Goal: Complete application form: Complete application form

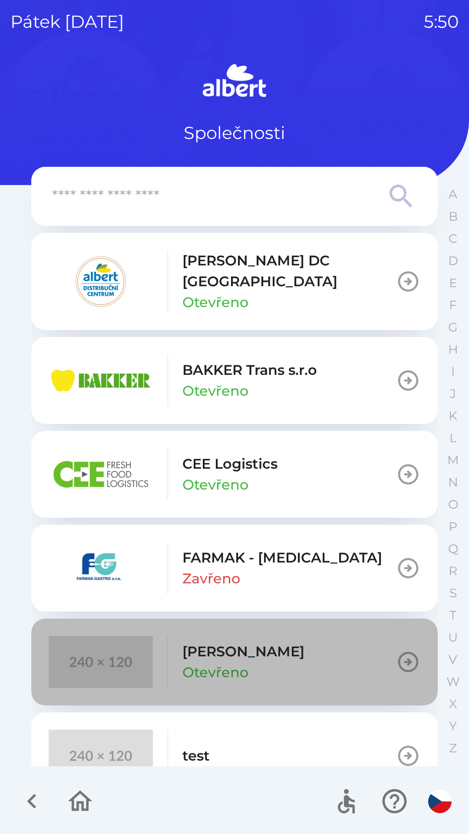
click at [396, 650] on icon "button" at bounding box center [408, 662] width 24 height 24
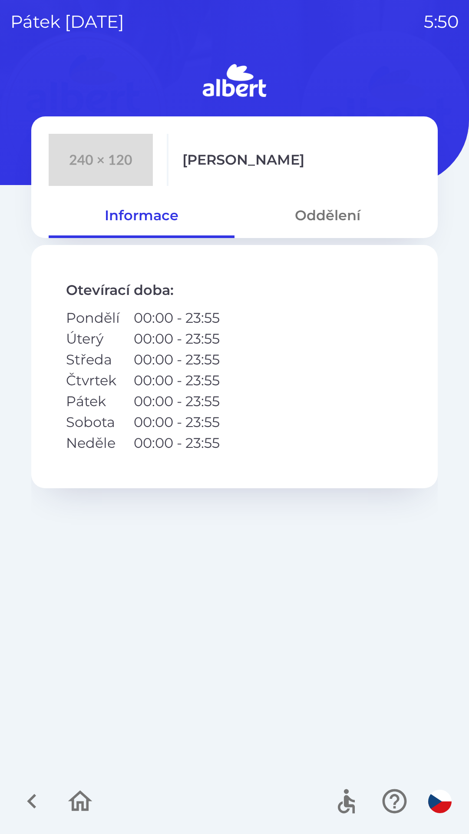
click at [337, 211] on button "Oddělení" at bounding box center [327, 215] width 186 height 31
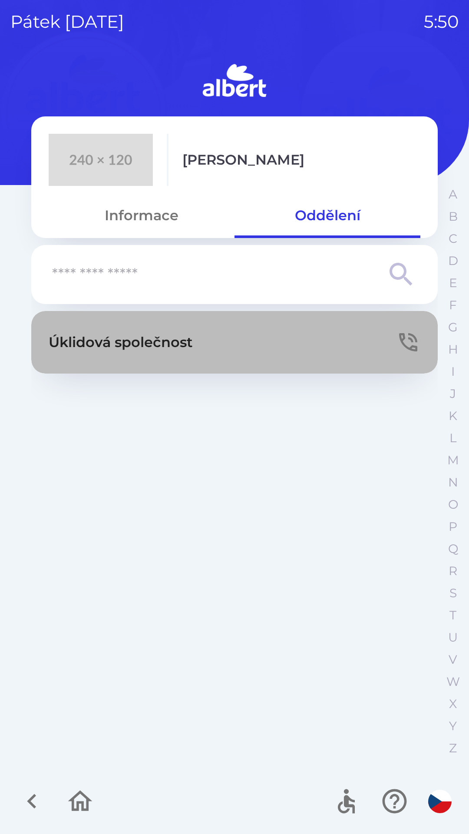
click at [405, 344] on icon "button" at bounding box center [408, 342] width 18 height 18
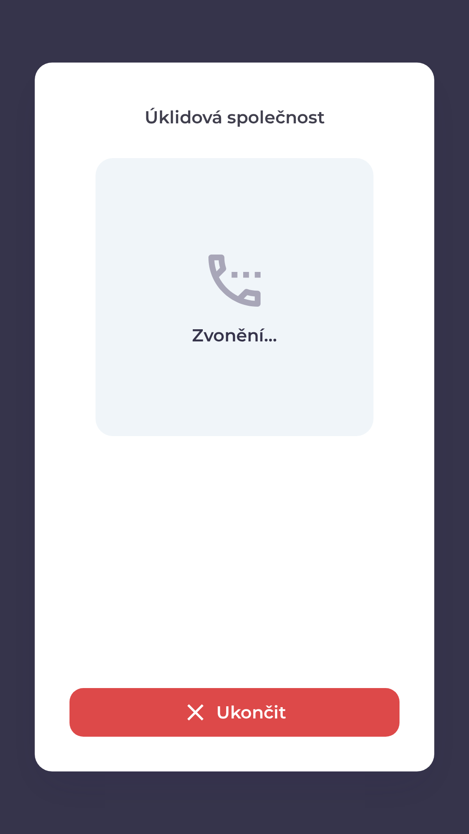
click at [231, 704] on button "Ukončit" at bounding box center [234, 712] width 330 height 49
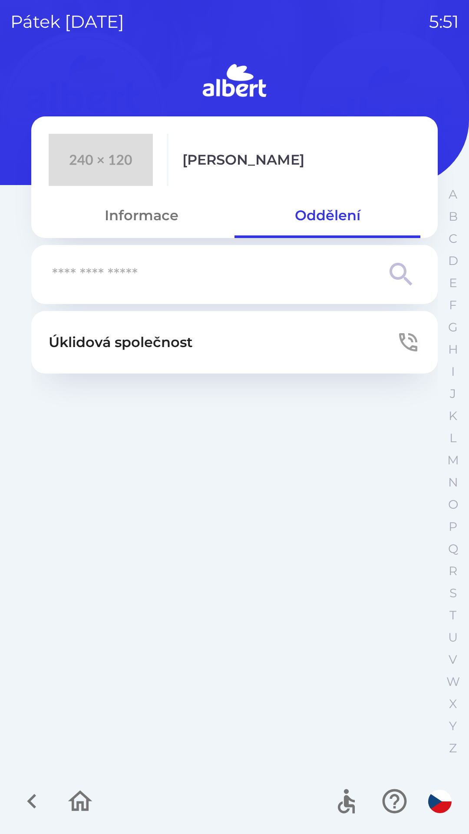
click at [240, 708] on div "Úklidová společnost" at bounding box center [234, 537] width 406 height 452
click at [400, 267] on icon at bounding box center [401, 274] width 31 height 31
click at [397, 276] on icon at bounding box center [401, 274] width 31 height 31
click at [381, 275] on input "text" at bounding box center [217, 275] width 330 height 24
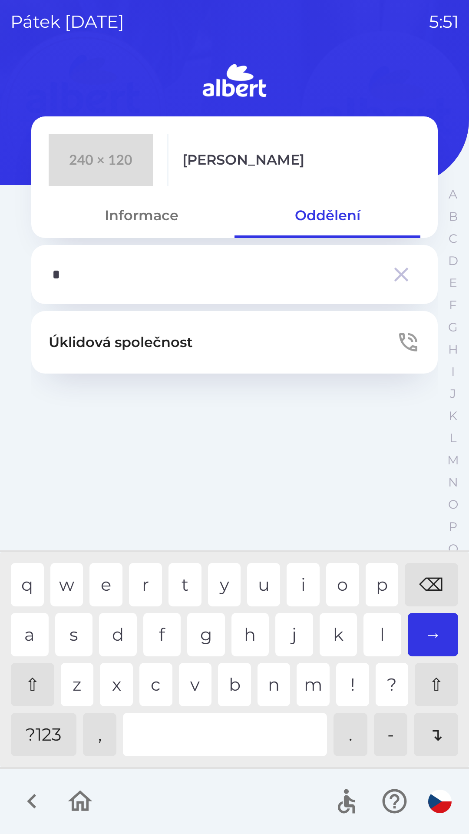
click at [149, 686] on div "c" at bounding box center [155, 684] width 33 height 43
click at [138, 573] on div "r" at bounding box center [145, 584] width 33 height 43
click at [264, 687] on div "n" at bounding box center [273, 684] width 33 height 43
type input "*****"
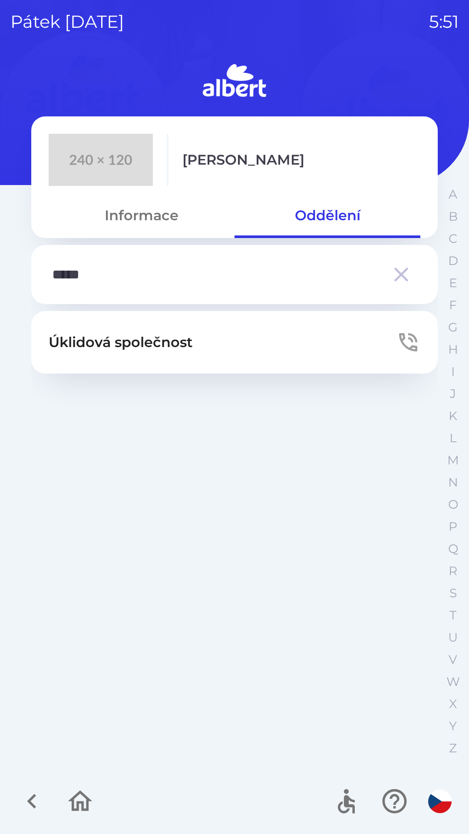
click at [437, 734] on div "Úklidová společnost" at bounding box center [234, 537] width 406 height 452
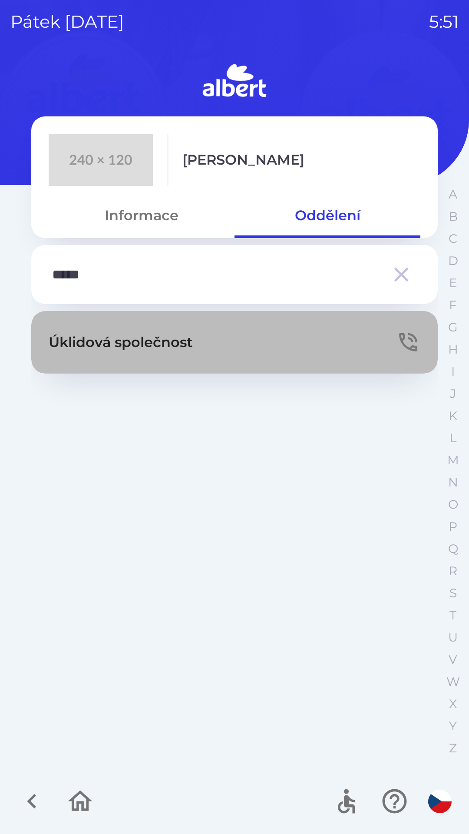
click at [399, 349] on icon "button" at bounding box center [408, 342] width 24 height 24
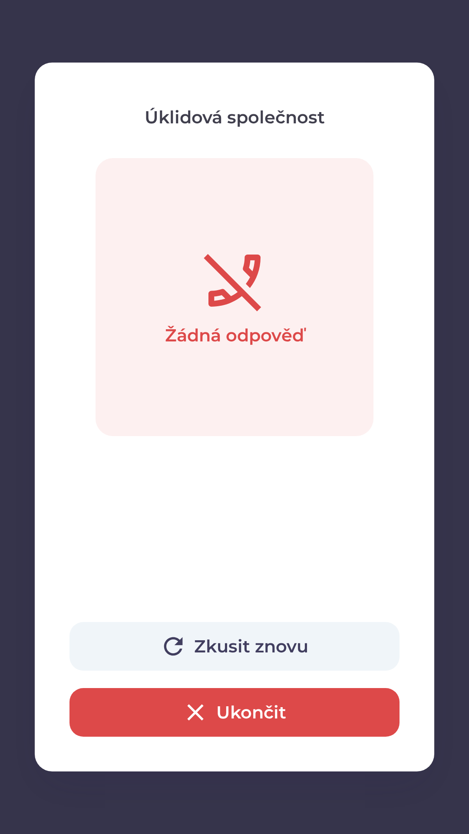
click at [247, 649] on button "Zkusit znovu" at bounding box center [234, 646] width 330 height 49
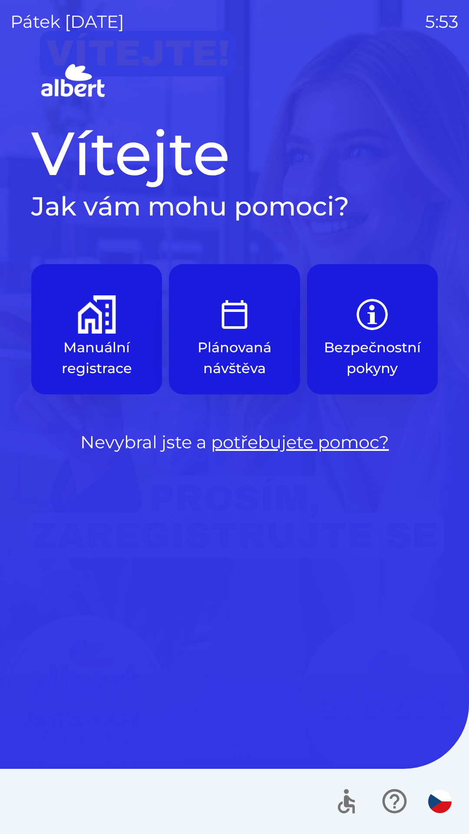
click at [98, 354] on p "Manuální registrace" at bounding box center [96, 358] width 89 height 42
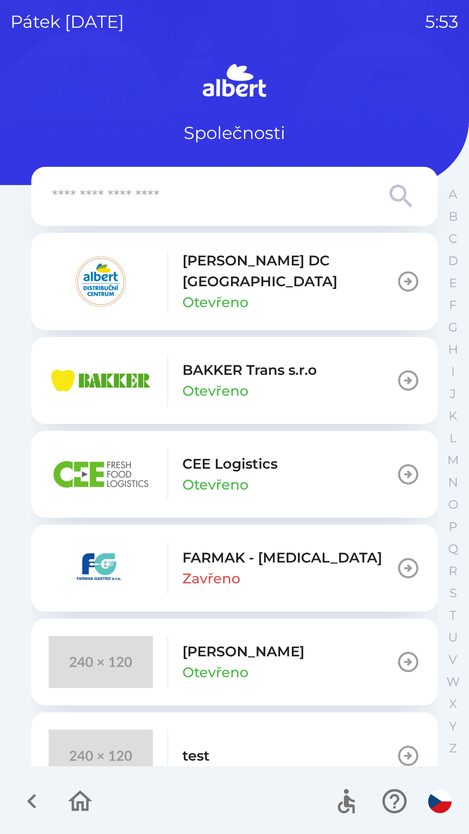
click at [248, 647] on div "[PERSON_NAME] Otevřeno" at bounding box center [243, 662] width 122 height 42
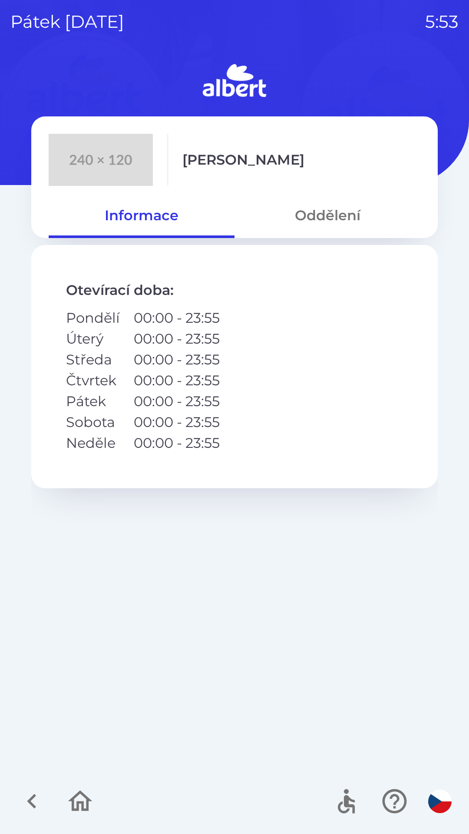
click at [334, 214] on button "Oddělení" at bounding box center [327, 215] width 186 height 31
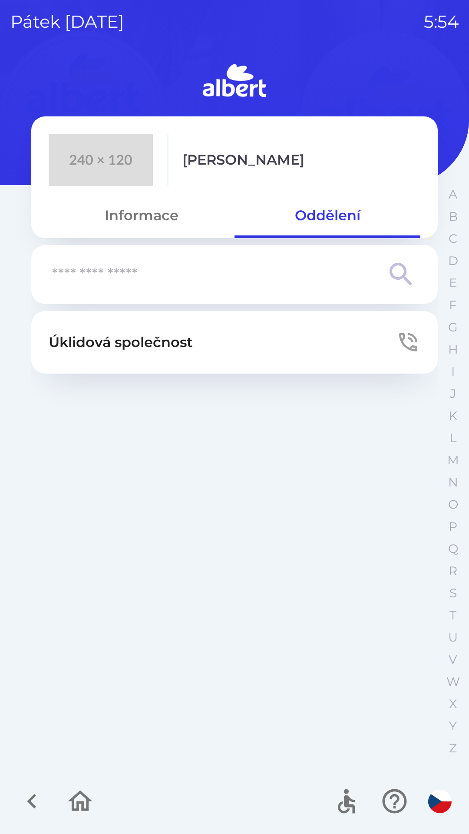
click at [170, 346] on p "Úklidová společnost" at bounding box center [121, 342] width 144 height 21
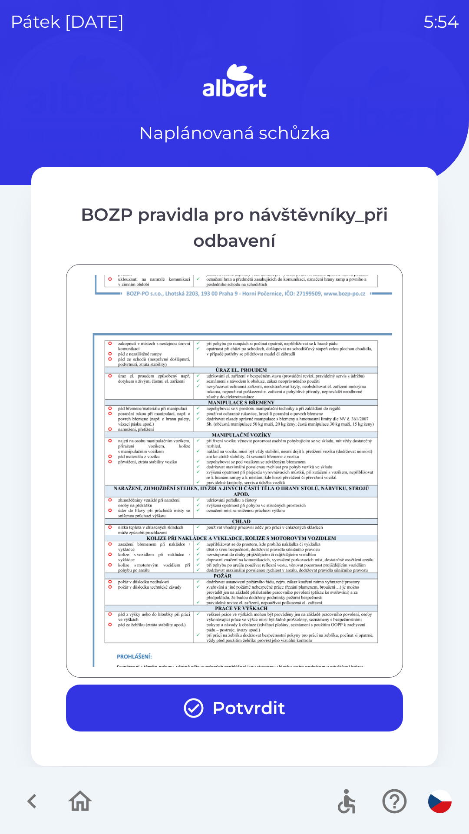
scroll to position [610, 0]
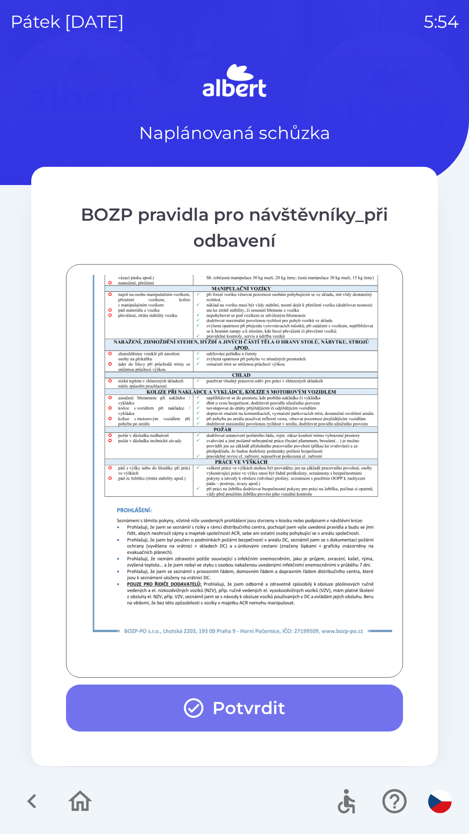
click at [262, 708] on button "Potvrdit" at bounding box center [234, 707] width 337 height 47
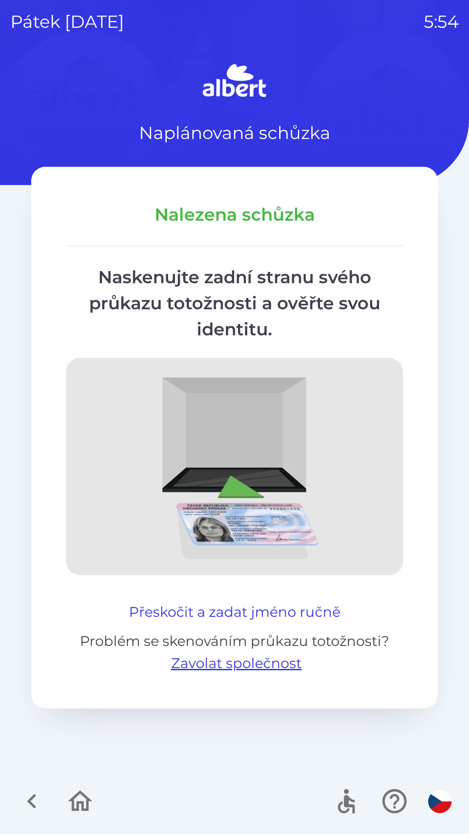
click at [297, 610] on button "Přeskočit a zadat jméno ručně" at bounding box center [234, 611] width 218 height 21
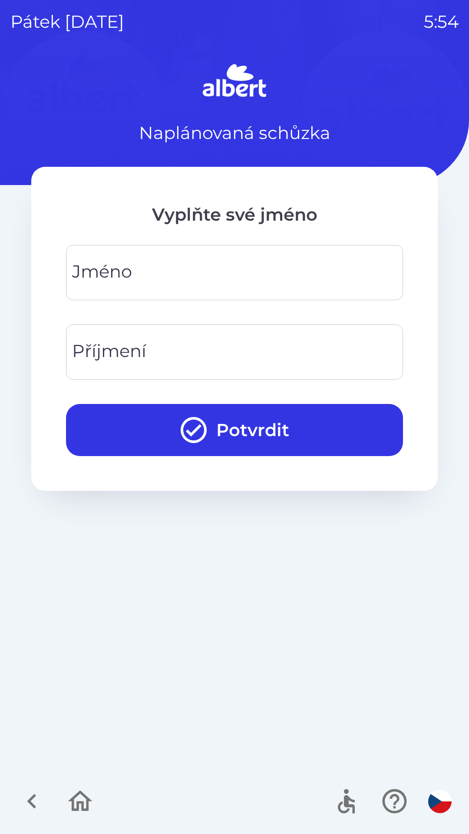
click at [96, 274] on div "[PERSON_NAME]" at bounding box center [234, 272] width 337 height 55
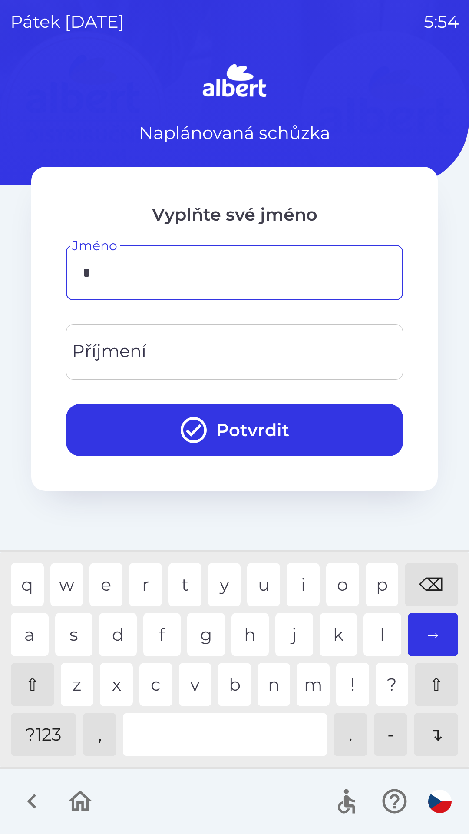
click at [270, 682] on div "n" at bounding box center [273, 684] width 33 height 43
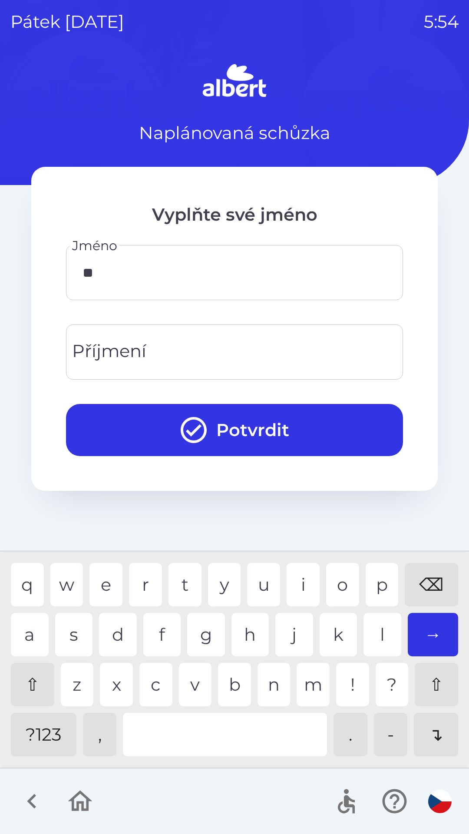
click at [18, 639] on div "a" at bounding box center [30, 634] width 38 height 43
click at [185, 582] on div "t" at bounding box center [184, 584] width 33 height 43
click at [380, 640] on div "l" at bounding box center [382, 634] width 38 height 43
click at [292, 577] on div "i" at bounding box center [303, 584] width 33 height 43
type input "*******"
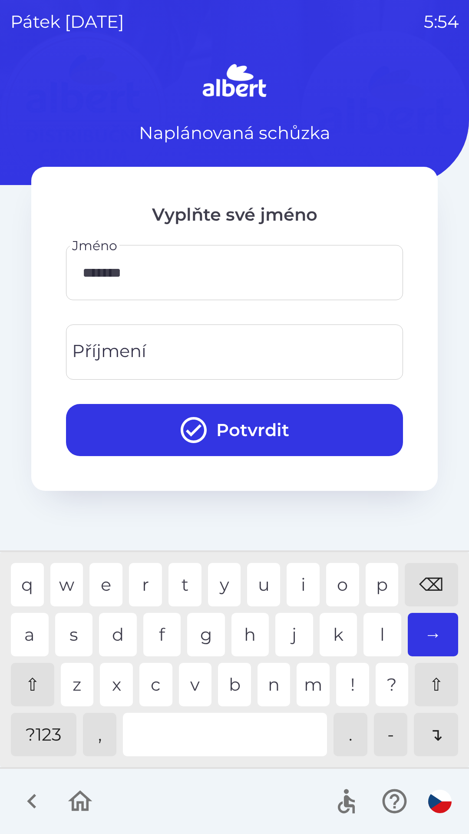
click at [19, 638] on div "a" at bounding box center [30, 634] width 38 height 43
click at [95, 347] on div "Příjmení Příjmení" at bounding box center [234, 351] width 337 height 55
click at [24, 640] on div "a" at bounding box center [30, 634] width 38 height 43
type input "*****"
click at [257, 432] on button "Potvrdit" at bounding box center [234, 430] width 337 height 52
